Goal: Task Accomplishment & Management: Manage account settings

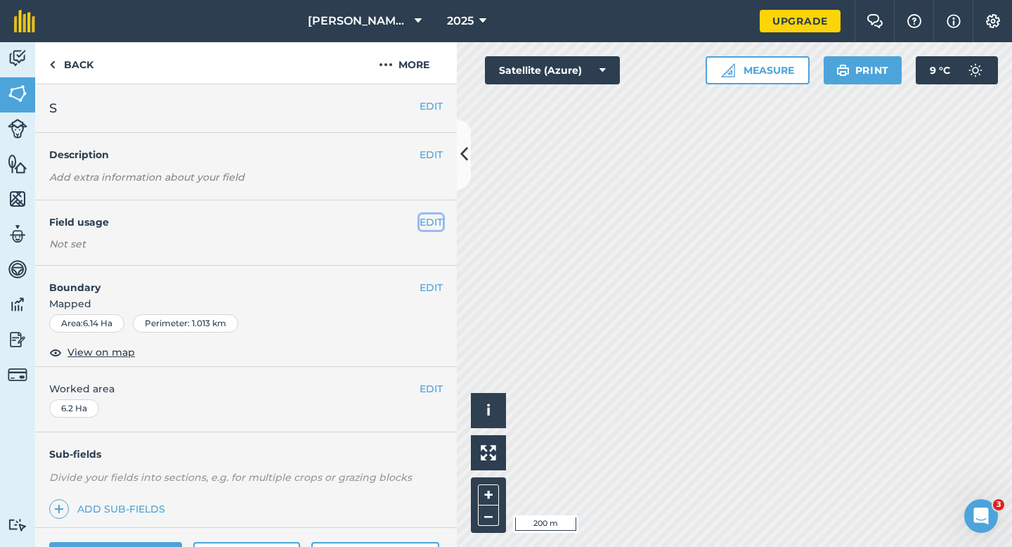
click at [436, 223] on button "EDIT" at bounding box center [430, 221] width 23 height 15
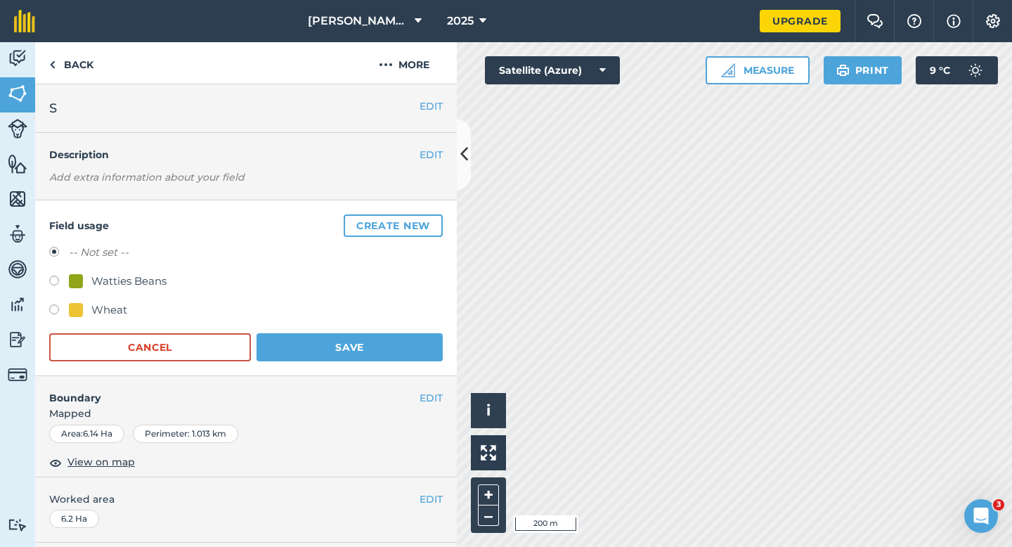
click at [107, 315] on div "Wheat" at bounding box center [109, 309] width 36 height 17
radio input "true"
radio input "false"
click at [301, 346] on button "Save" at bounding box center [349, 347] width 186 height 28
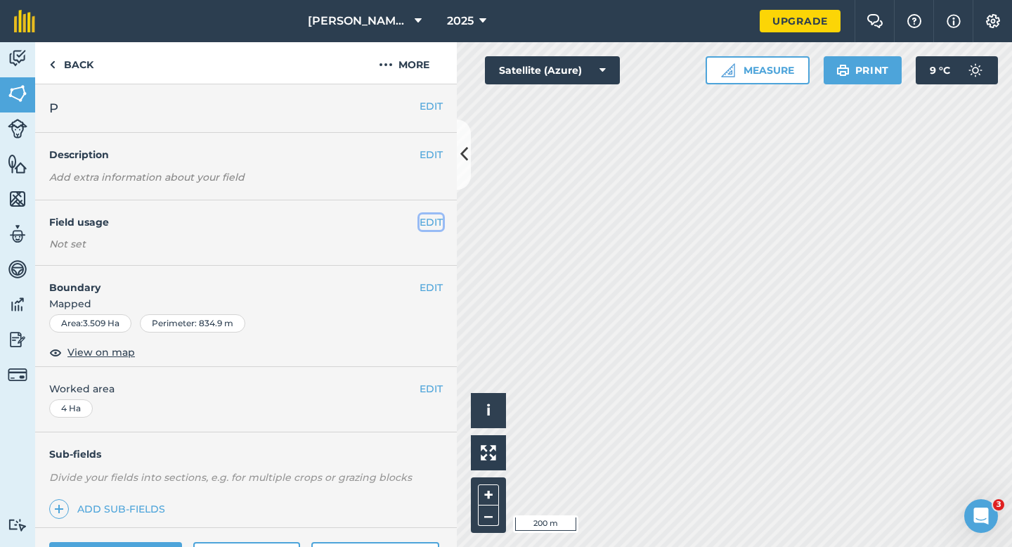
click at [430, 224] on button "EDIT" at bounding box center [430, 221] width 23 height 15
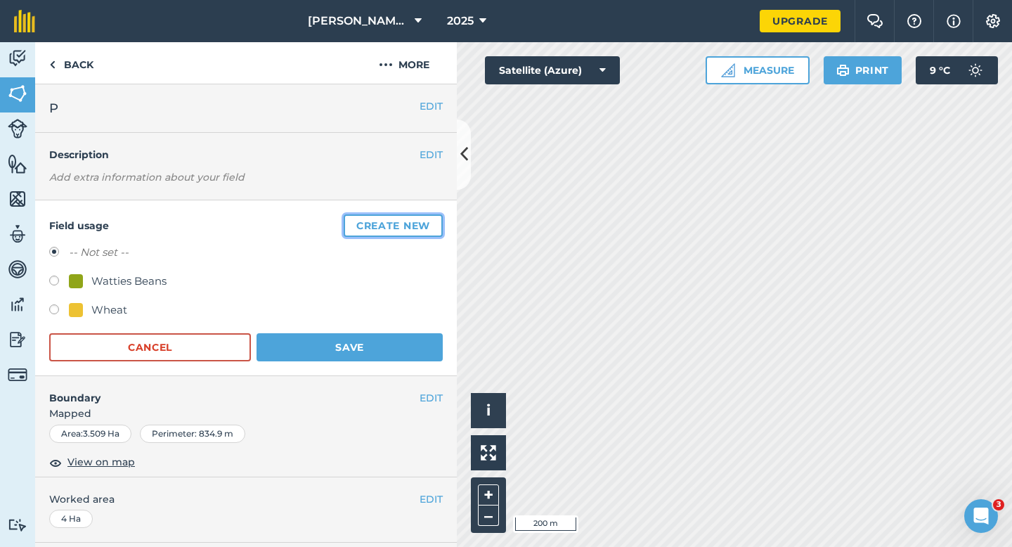
click at [390, 229] on button "Create new" at bounding box center [393, 225] width 99 height 22
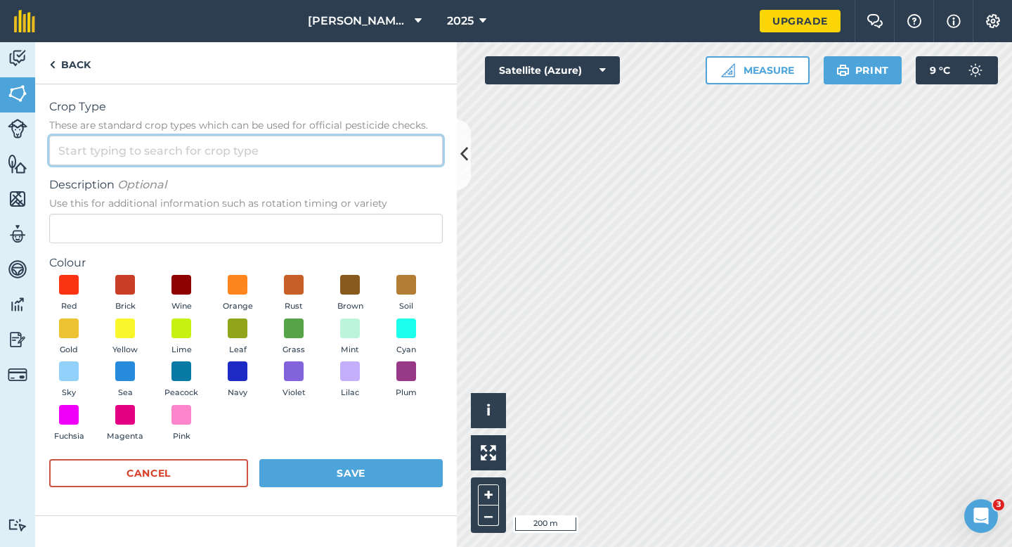
click at [357, 159] on input "Crop Type These are standard crop types which can be used for official pesticid…" at bounding box center [245, 151] width 393 height 30
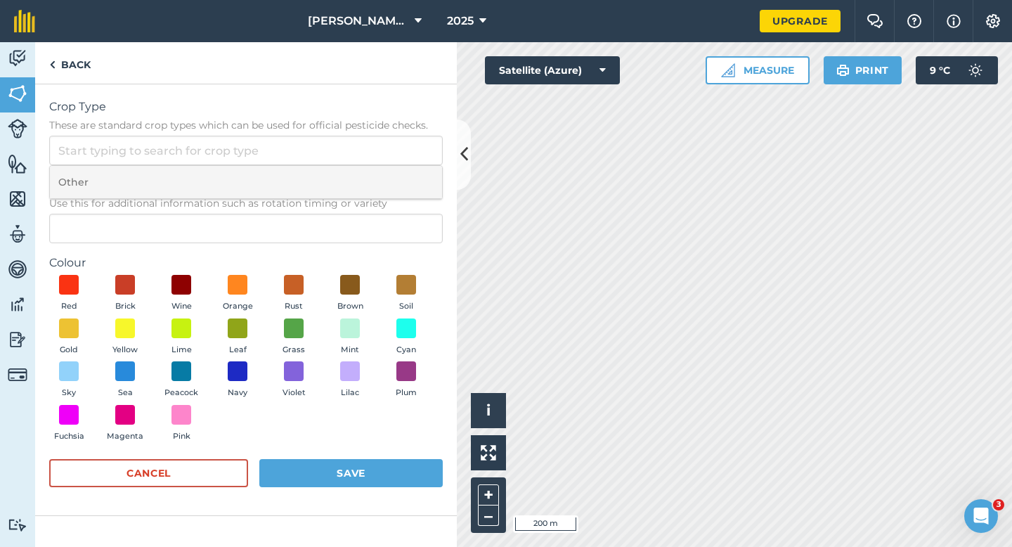
click at [357, 176] on li "Other" at bounding box center [246, 182] width 392 height 33
type input "Other"
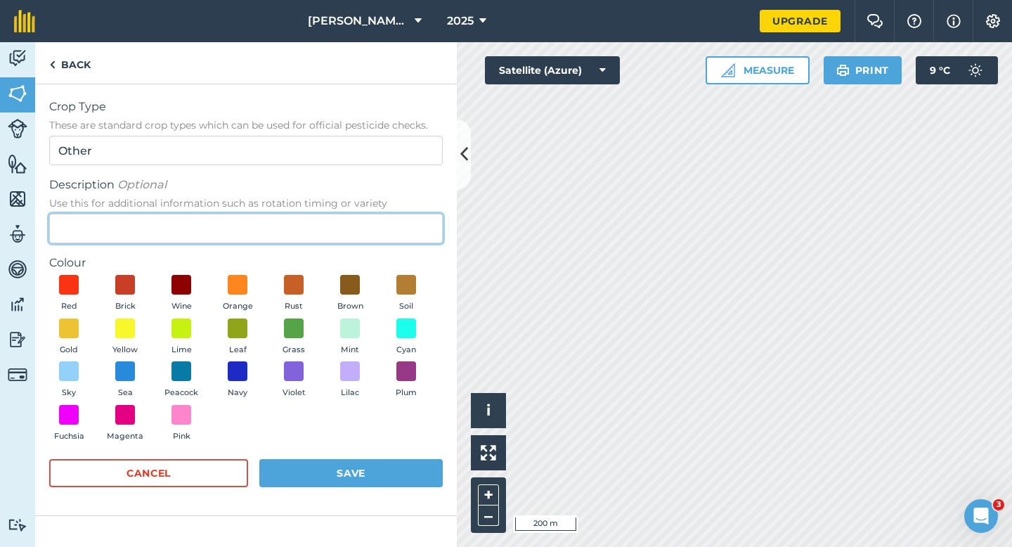
click at [353, 229] on input "Description Optional Use this for additional information such as rotation timin…" at bounding box center [245, 229] width 393 height 30
type input "Barley"
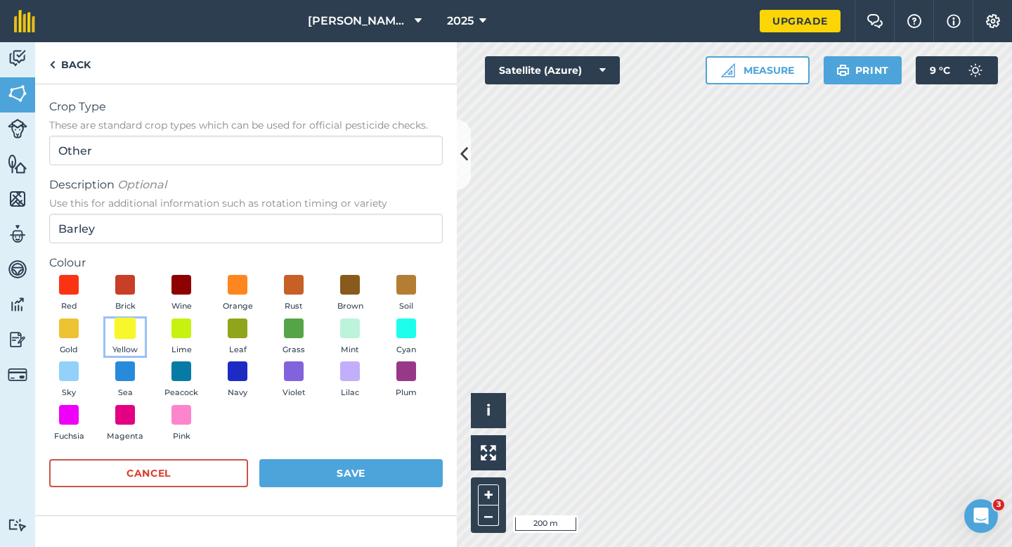
click at [124, 327] on span at bounding box center [126, 328] width 22 height 22
click at [367, 469] on button "Save" at bounding box center [350, 473] width 183 height 28
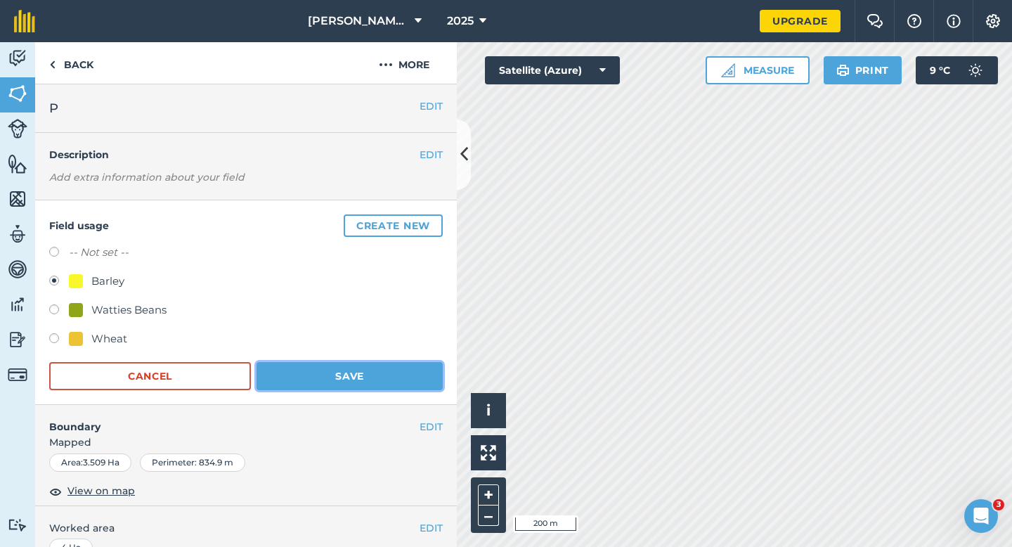
click at [310, 389] on button "Save" at bounding box center [349, 376] width 186 height 28
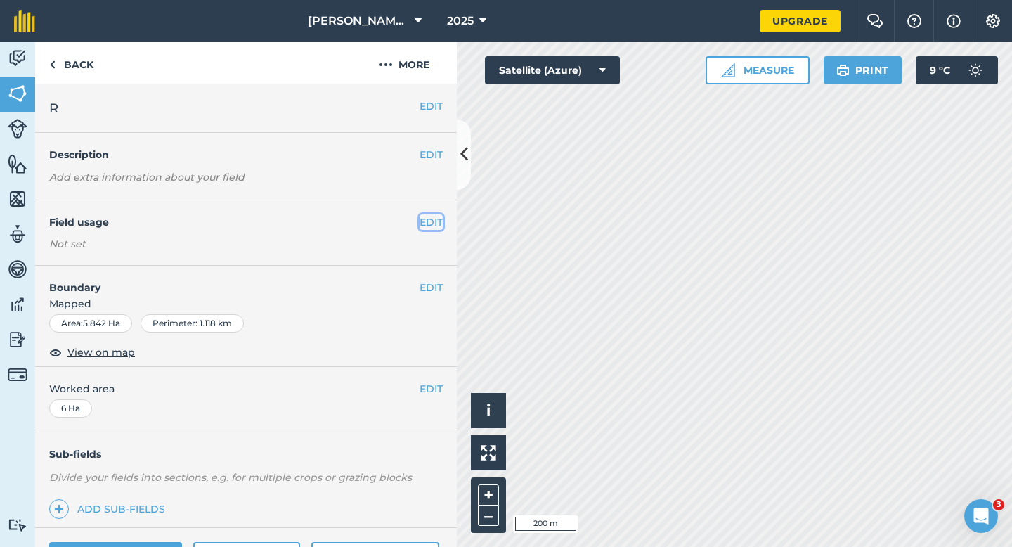
click at [425, 222] on button "EDIT" at bounding box center [430, 221] width 23 height 15
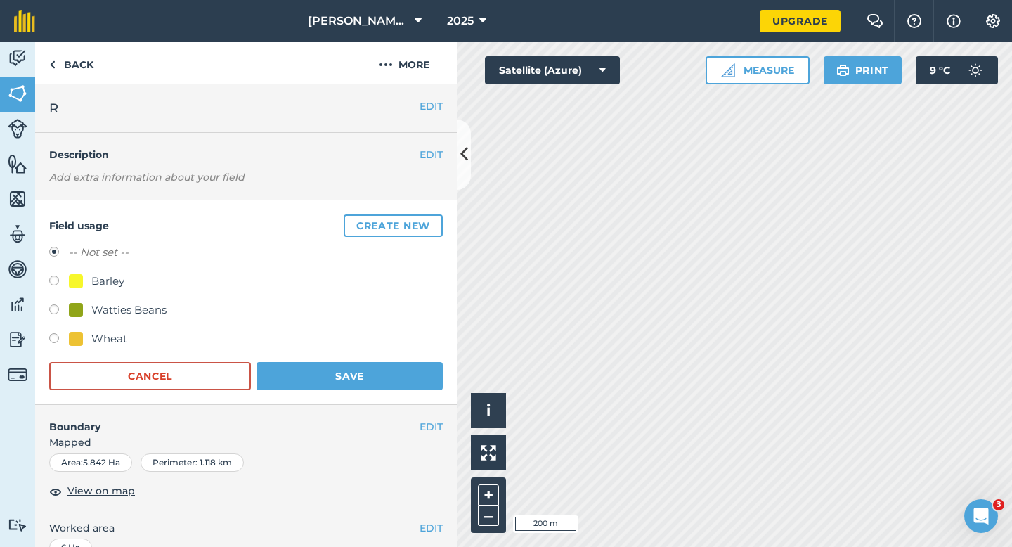
click at [119, 278] on div "Barley" at bounding box center [107, 281] width 33 height 17
radio input "true"
radio input "false"
click at [336, 360] on form "-- Not set -- Barley Watties Beans Wheat Cancel Save" at bounding box center [245, 317] width 393 height 146
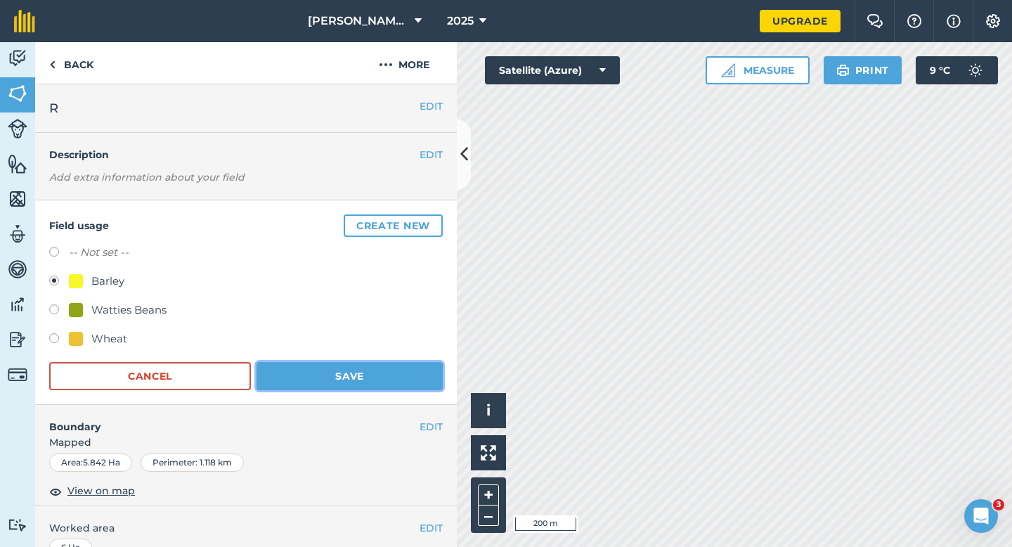
click at [336, 365] on button "Save" at bounding box center [349, 376] width 186 height 28
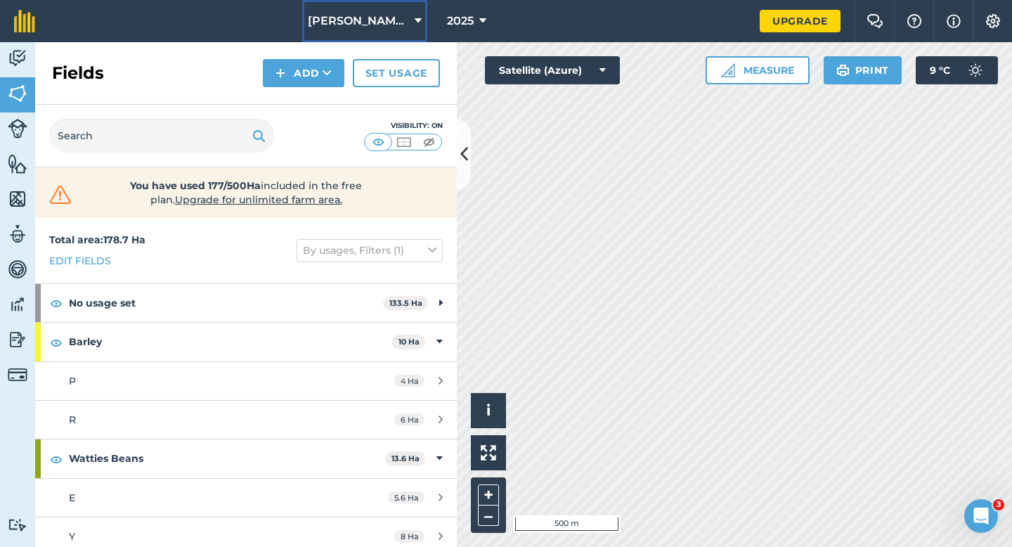
click at [378, 19] on span "[PERSON_NAME] & Sons" at bounding box center [358, 21] width 101 height 17
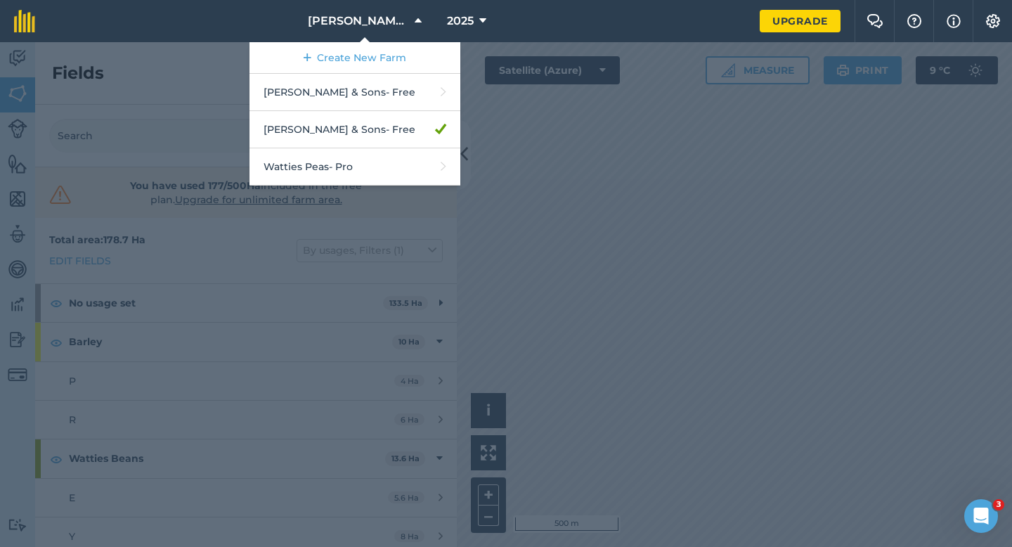
click at [684, 159] on div at bounding box center [506, 294] width 1012 height 504
